Goal: Check status: Check status

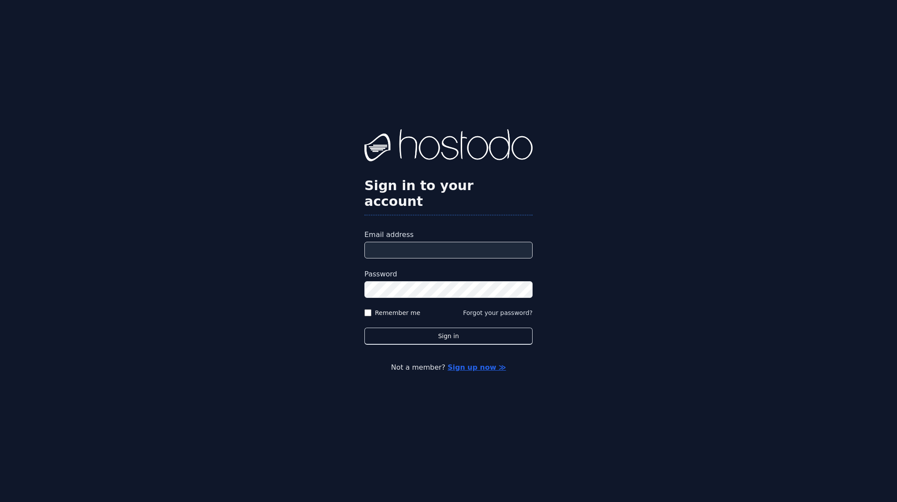
type input "**********"
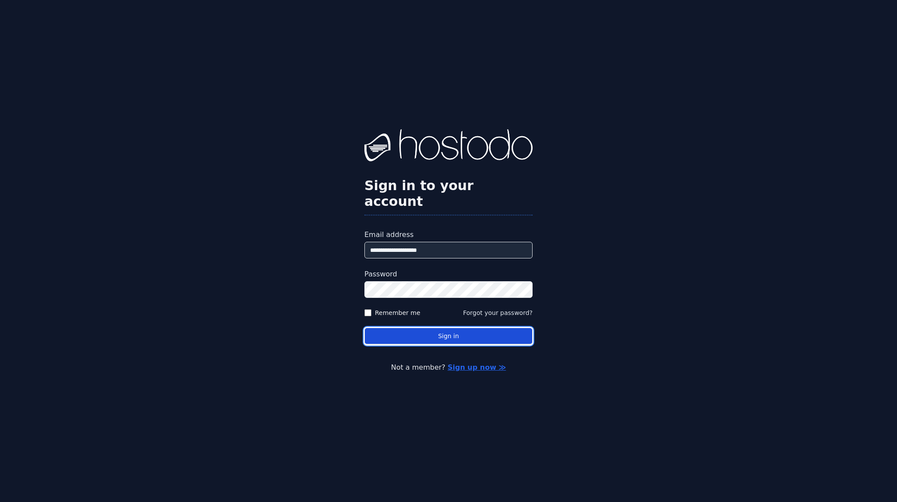
drag, startPoint x: 0, startPoint y: 0, endPoint x: 451, endPoint y: 333, distance: 560.7
click at [451, 333] on button "Sign in" at bounding box center [448, 336] width 168 height 17
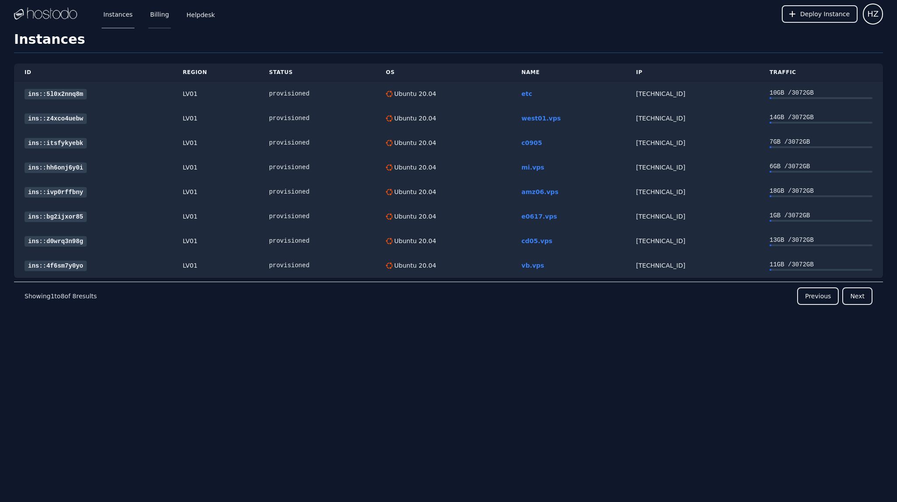
click at [148, 14] on link "Billing" at bounding box center [159, 14] width 22 height 29
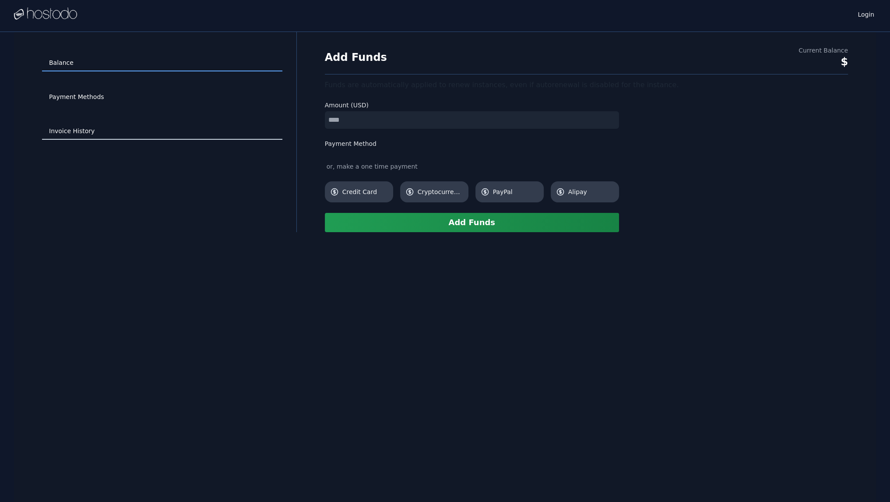
click at [76, 128] on link "Invoice History" at bounding box center [162, 131] width 240 height 17
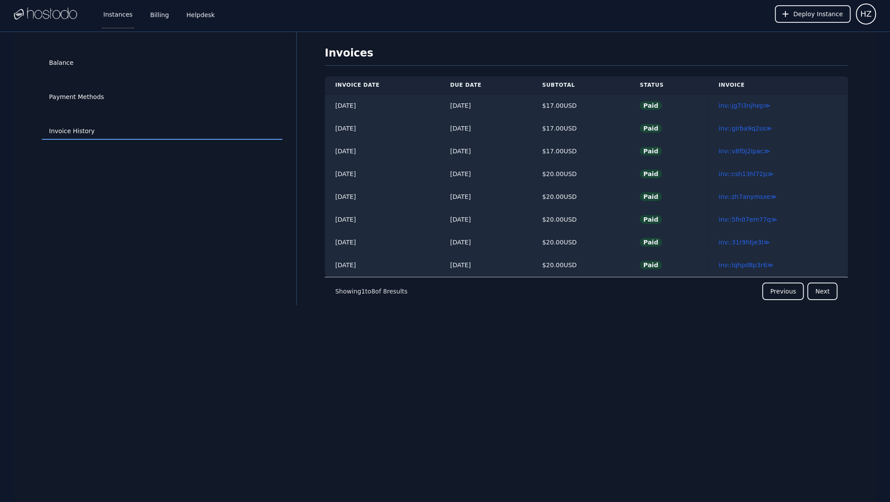
click at [112, 16] on link "Instances" at bounding box center [118, 14] width 33 height 29
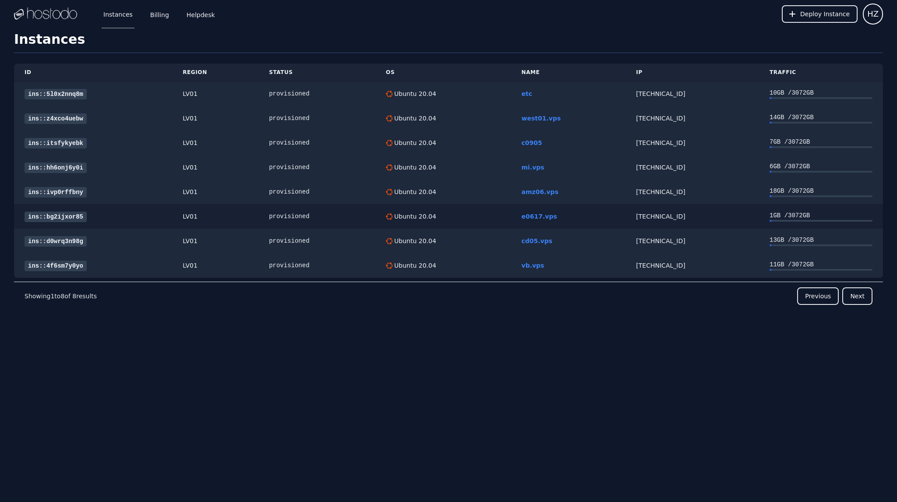
click at [62, 218] on link "ins::bg2ijxor85" at bounding box center [56, 216] width 62 height 11
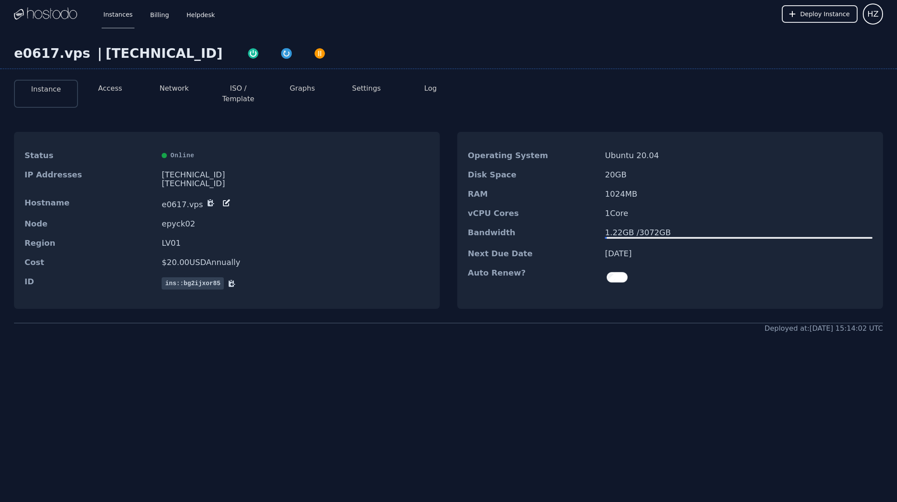
click at [159, 55] on div "[TECHNICAL_ID]" at bounding box center [164, 54] width 117 height 16
copy div "[TECHNICAL_ID]"
click at [107, 88] on button "Access" at bounding box center [110, 88] width 24 height 11
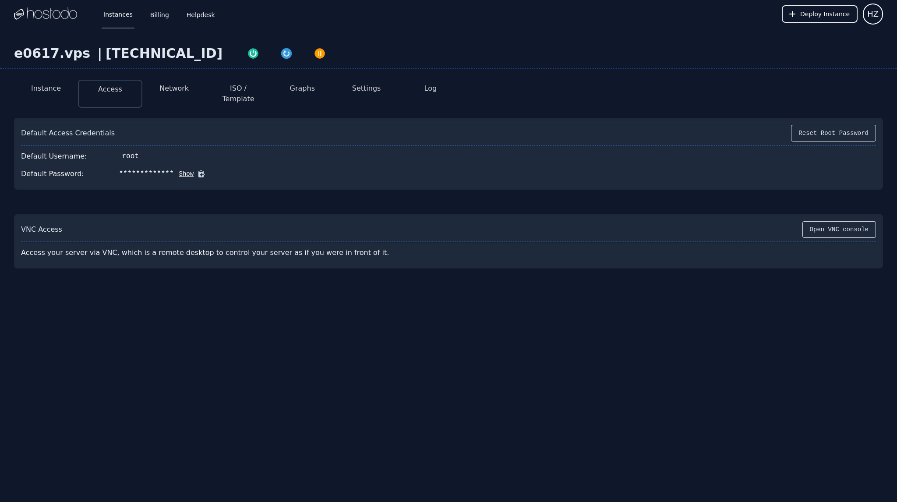
click at [166, 56] on div "[TECHNICAL_ID]" at bounding box center [164, 54] width 117 height 16
copy div "[TECHNICAL_ID]"
